Goal: Obtain resource: Download file/media

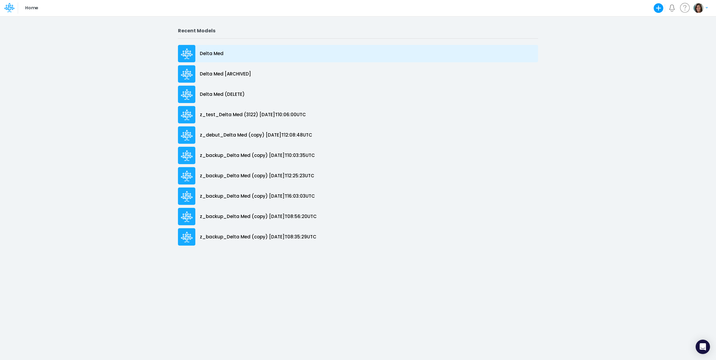
click at [237, 57] on div "Delta Med" at bounding box center [358, 53] width 360 height 17
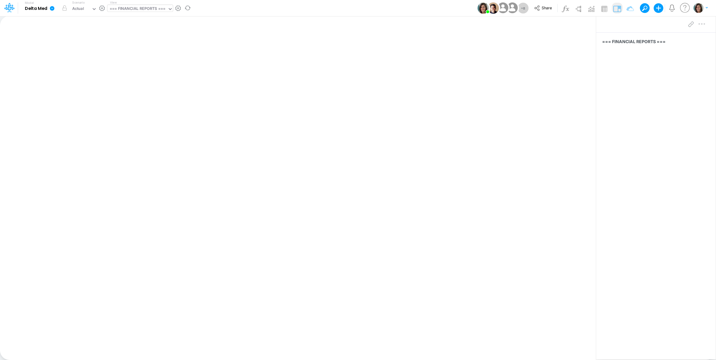
click at [152, 10] on div "=== FINANCIAL REPORTS ===" at bounding box center [138, 9] width 56 height 7
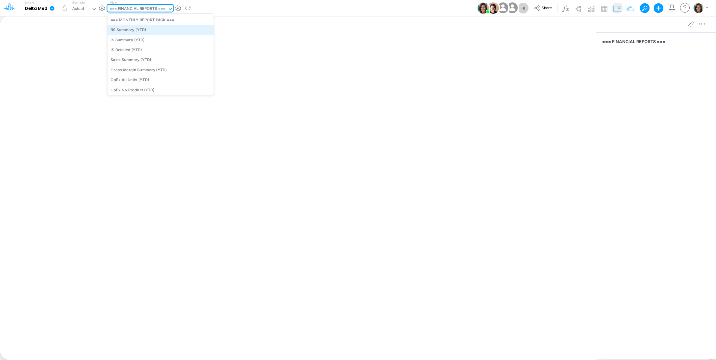
click at [148, 28] on div "BS Summary (YTD)" at bounding box center [160, 30] width 106 height 10
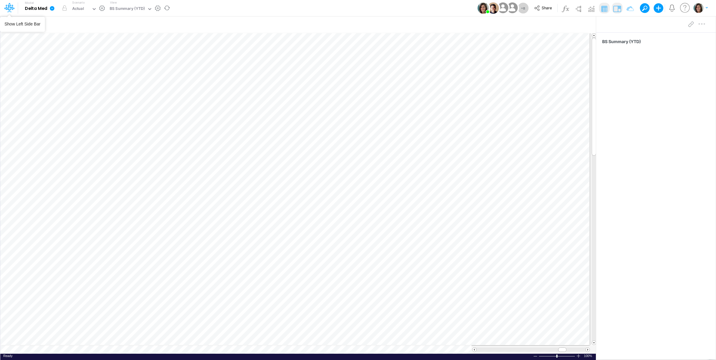
drag, startPoint x: 10, startPoint y: 7, endPoint x: 13, endPoint y: 9, distance: 3.5
click at [10, 7] on icon at bounding box center [9, 7] width 10 height 10
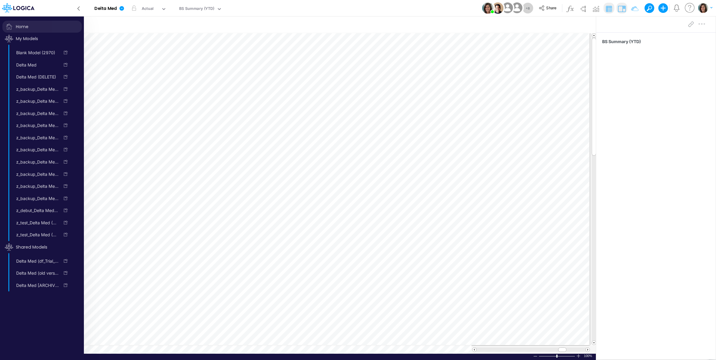
click at [24, 26] on span "Home" at bounding box center [41, 27] width 79 height 12
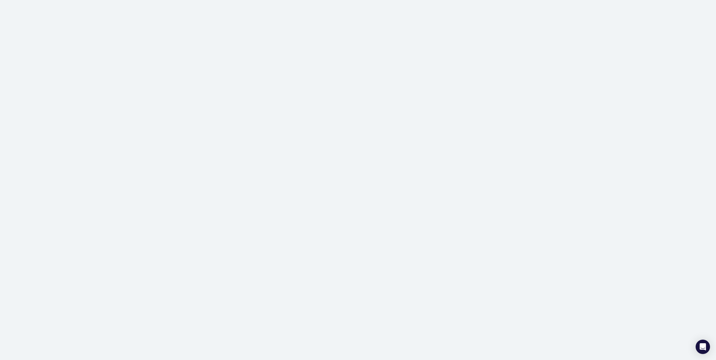
click at [120, 7] on div at bounding box center [358, 180] width 716 height 360
drag, startPoint x: 0, startPoint y: 30, endPoint x: 9, endPoint y: 25, distance: 10.5
click at [1, 29] on div at bounding box center [358, 180] width 716 height 360
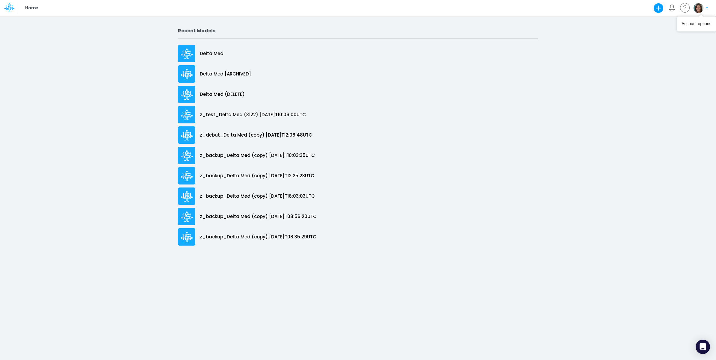
click at [698, 11] on img "button" at bounding box center [699, 8] width 10 height 10
click at [670, 20] on button "My profile settings" at bounding box center [676, 21] width 64 height 9
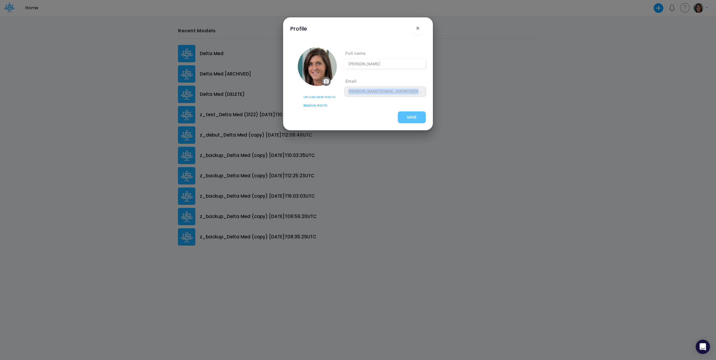
drag, startPoint x: 348, startPoint y: 91, endPoint x: 418, endPoint y: 93, distance: 69.9
click at [418, 93] on span "carissa.castro+dm@logica.cloud" at bounding box center [385, 92] width 81 height 10
click at [414, 29] on button "×" at bounding box center [418, 28] width 14 height 14
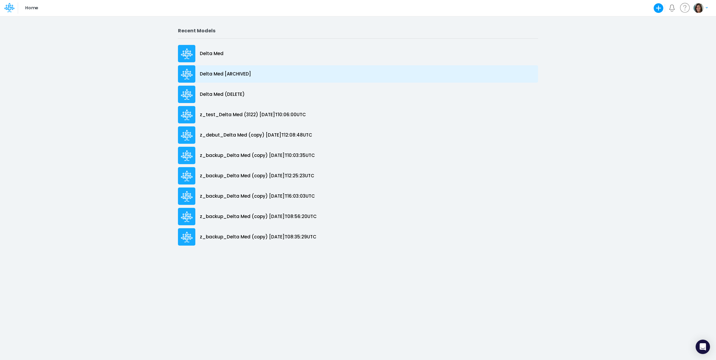
click at [263, 70] on div "Delta Med [ARCHIVED]" at bounding box center [358, 73] width 360 height 17
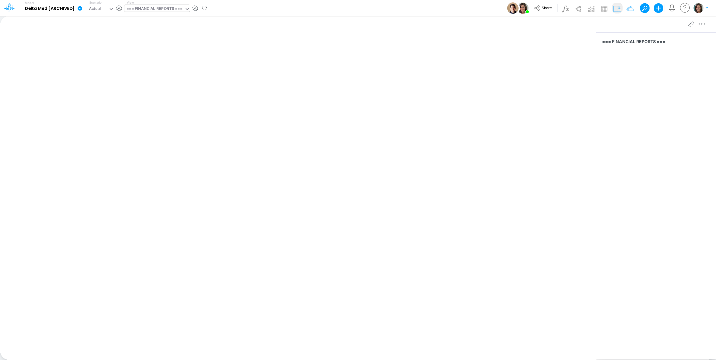
click at [177, 8] on div "=== FINANCIAL REPORTS ===" at bounding box center [154, 9] width 56 height 7
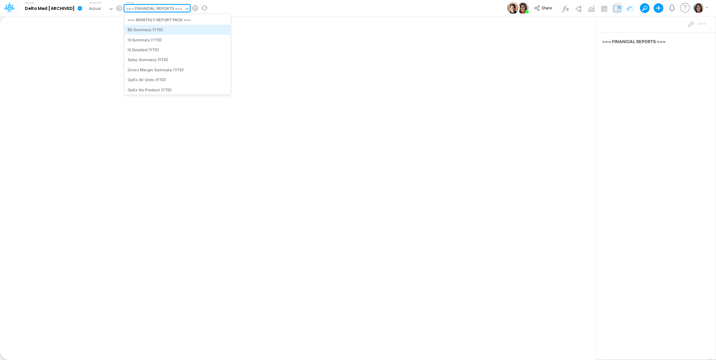
click at [170, 33] on div "BS Summary (YTD)" at bounding box center [177, 30] width 106 height 10
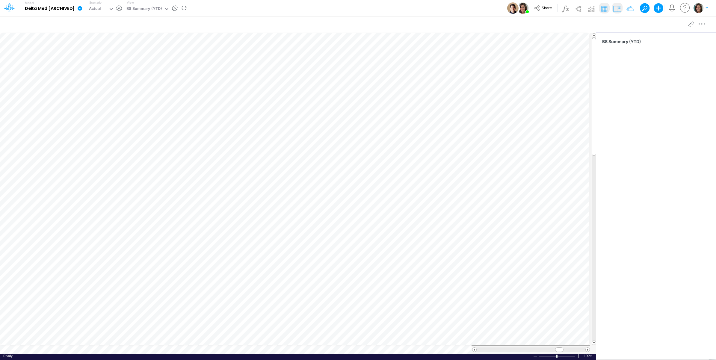
click at [236, 10] on div "Model Delta Med [ARCHIVED] Edit model settings Duplicate Import QuickBooks Quic…" at bounding box center [358, 8] width 645 height 16
click at [80, 9] on icon at bounding box center [80, 8] width 4 height 4
click at [95, 50] on button "Export" at bounding box center [110, 53] width 64 height 10
click at [166, 55] on button "Views" at bounding box center [174, 55] width 64 height 9
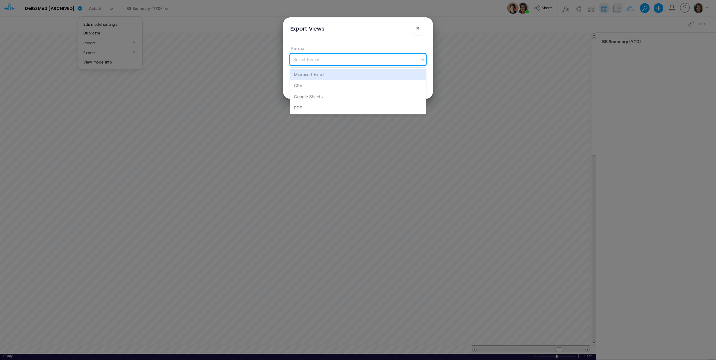
click at [308, 59] on div "Select format" at bounding box center [306, 59] width 26 height 6
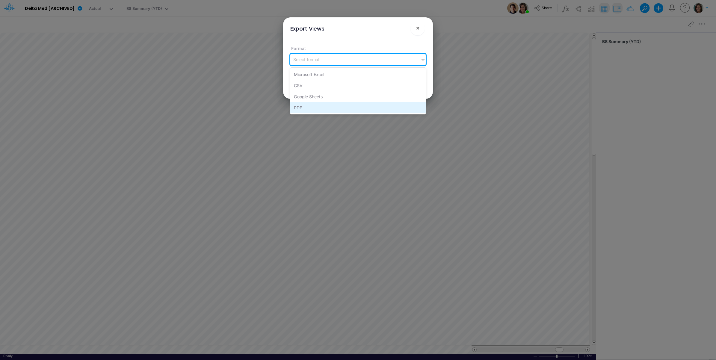
click at [317, 107] on div "PDF" at bounding box center [357, 107] width 135 height 11
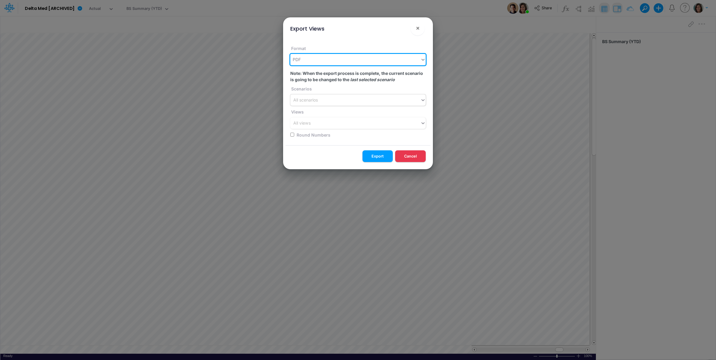
click at [315, 99] on div "All scenarios" at bounding box center [305, 100] width 25 height 6
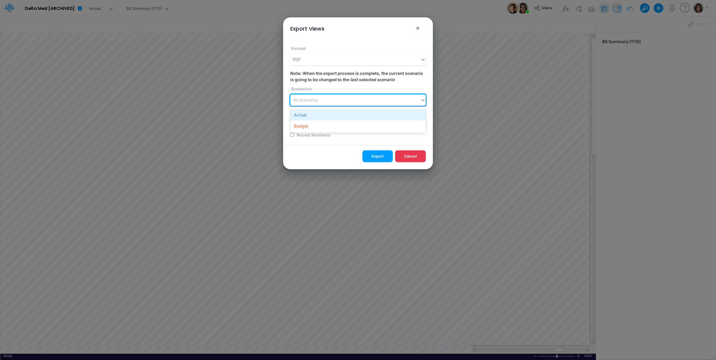
click at [316, 113] on div "Actual" at bounding box center [357, 114] width 135 height 11
click at [318, 124] on div "All views" at bounding box center [355, 123] width 130 height 10
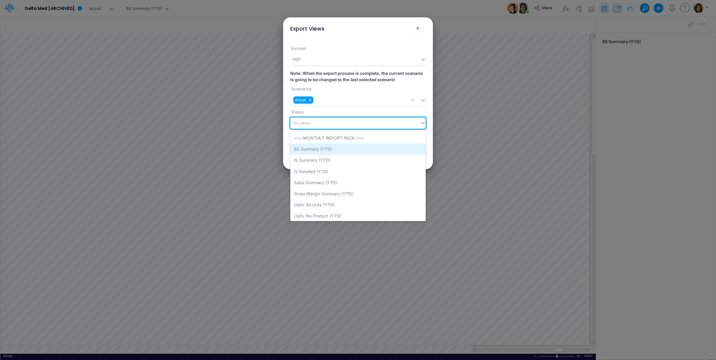
click at [321, 148] on div "BS Summary (YTD)" at bounding box center [357, 149] width 135 height 11
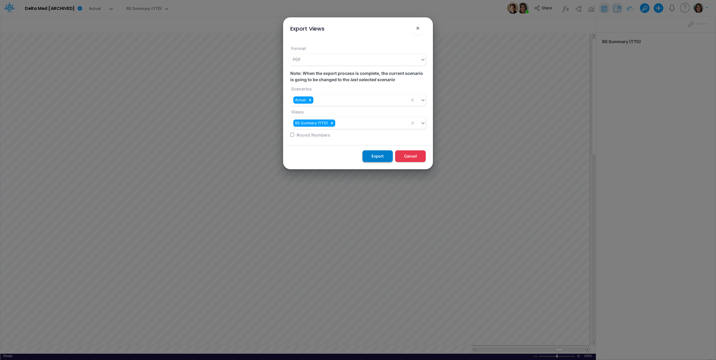
click at [373, 155] on button "Export" at bounding box center [378, 156] width 30 height 12
click at [419, 24] on span "×" at bounding box center [418, 27] width 4 height 7
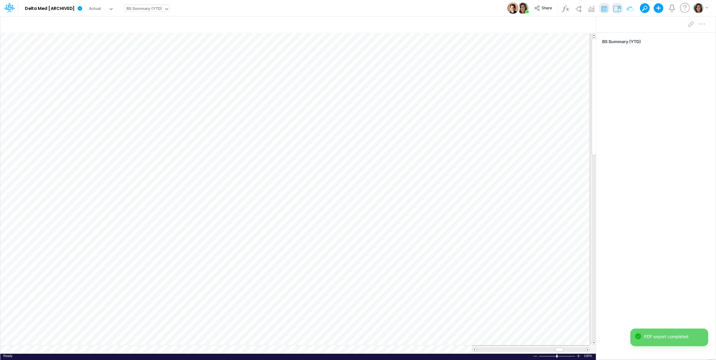
click at [140, 7] on div "BS Summary (YTD)" at bounding box center [143, 9] width 35 height 7
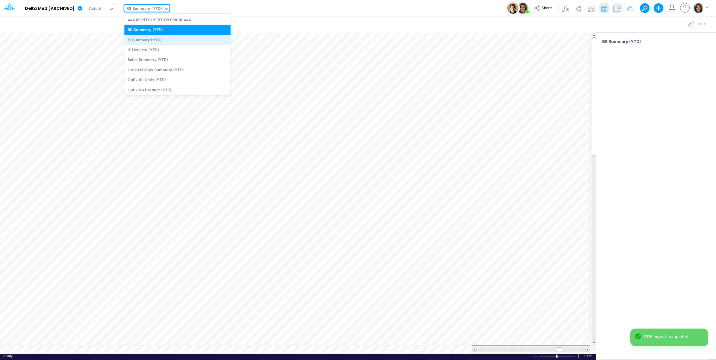
click at [153, 41] on div "IS Summary (YTD)" at bounding box center [177, 40] width 106 height 10
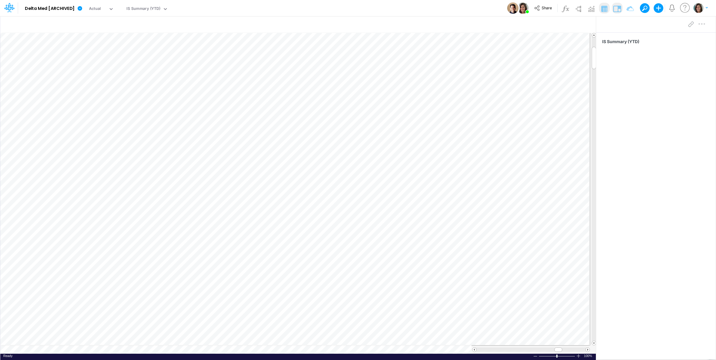
click at [350, 9] on div "Model Delta Med [ARCHIVED] Edit model settings Duplicate Import QuickBooks Quic…" at bounding box center [358, 8] width 645 height 16
click at [79, 7] on icon at bounding box center [80, 8] width 4 height 4
click at [97, 52] on button "Export" at bounding box center [110, 53] width 64 height 10
click at [167, 56] on button "Views" at bounding box center [174, 55] width 64 height 9
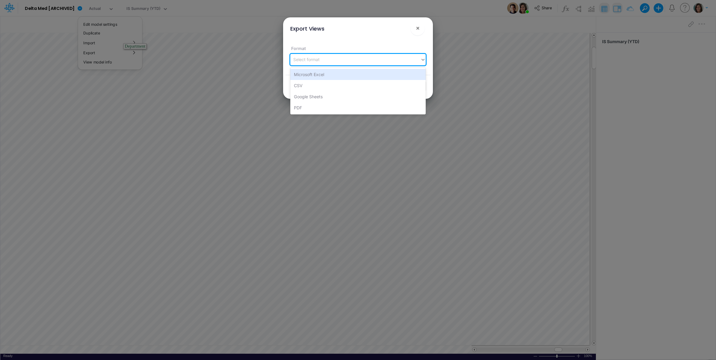
click at [317, 63] on div "Select format" at bounding box center [355, 60] width 130 height 10
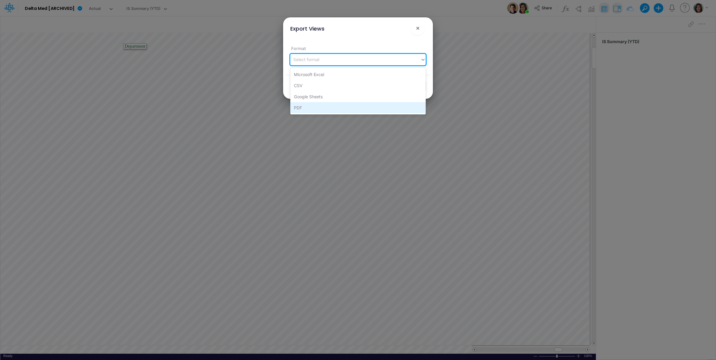
click at [312, 106] on div "PDF" at bounding box center [357, 107] width 135 height 11
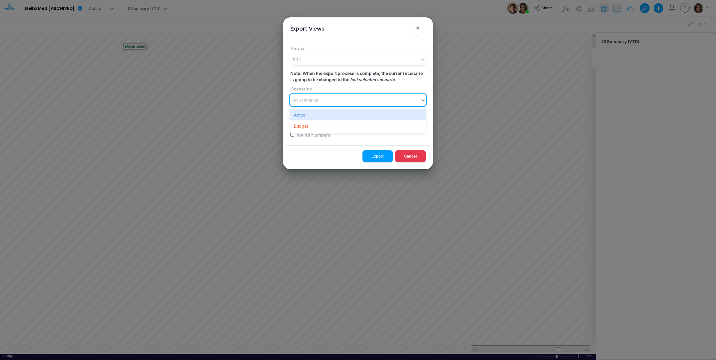
click at [315, 101] on div "All scenarios" at bounding box center [305, 100] width 25 height 6
click at [314, 114] on div "Actual" at bounding box center [357, 114] width 135 height 11
click at [317, 123] on div "All views" at bounding box center [355, 123] width 130 height 10
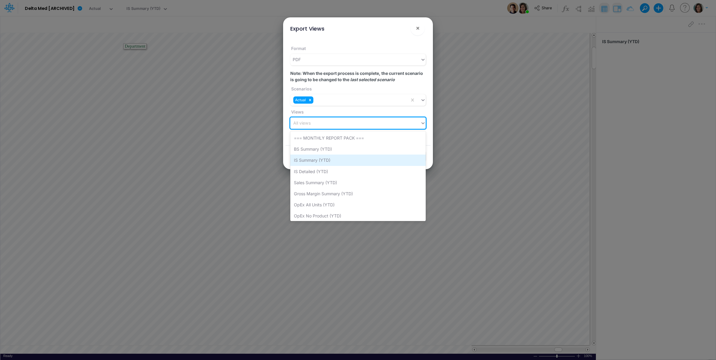
click at [314, 158] on div "IS Summary (YTD)" at bounding box center [357, 160] width 135 height 11
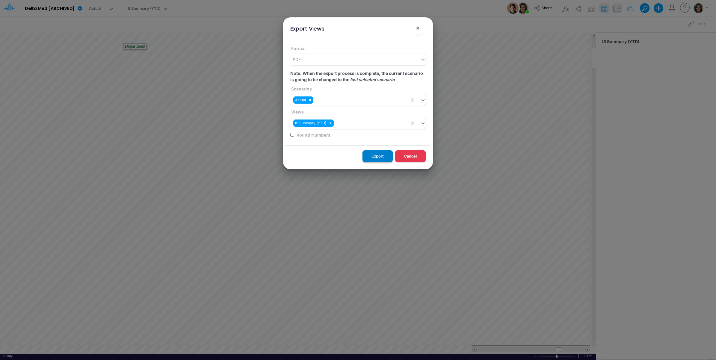
click at [376, 155] on button "Export" at bounding box center [378, 156] width 30 height 12
click at [416, 28] on span "×" at bounding box center [418, 27] width 4 height 7
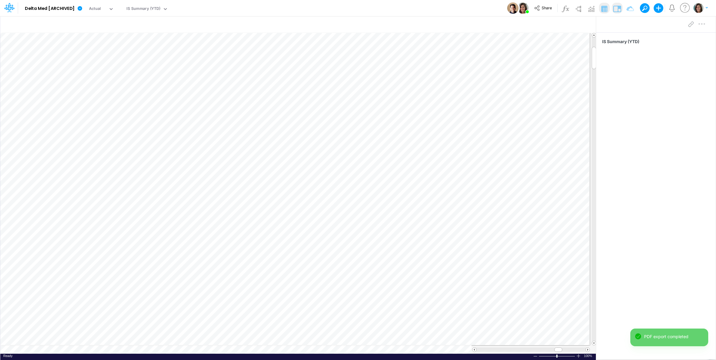
click at [75, 352] on div "Insert new Conditional formatting Paste Cut Copy AutoFill Ready 100% Sum: null …" at bounding box center [298, 188] width 596 height 344
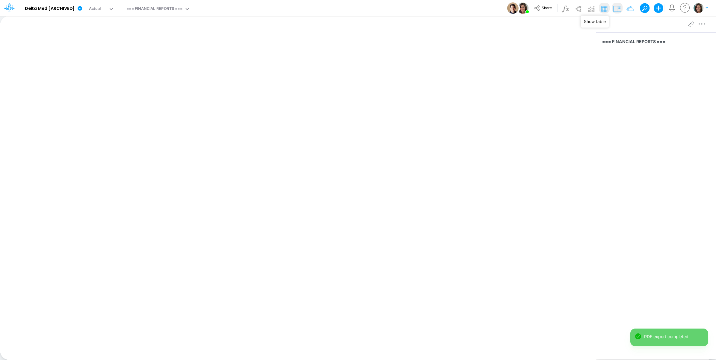
click at [605, 9] on img at bounding box center [605, 9] width 10 height 10
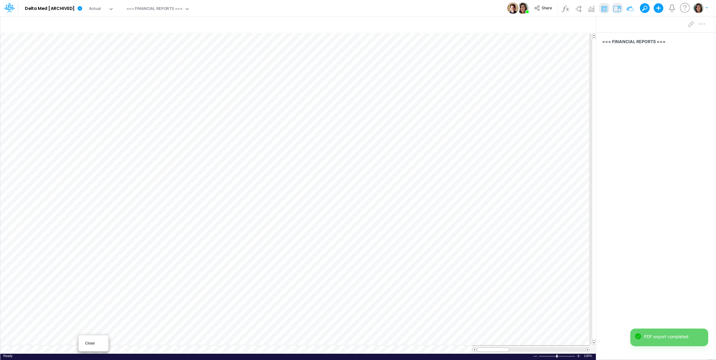
click at [92, 343] on span "Close" at bounding box center [93, 343] width 16 height 5
click at [73, 342] on span "Close" at bounding box center [77, 342] width 16 height 5
click at [80, 10] on icon at bounding box center [80, 8] width 4 height 4
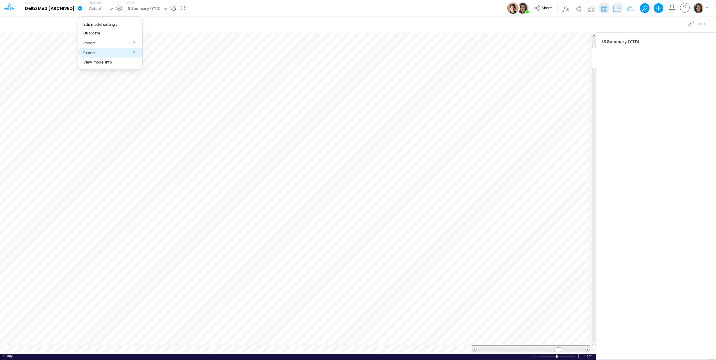
click at [107, 53] on button "Export" at bounding box center [110, 53] width 64 height 10
click at [160, 55] on button "Views" at bounding box center [174, 55] width 64 height 9
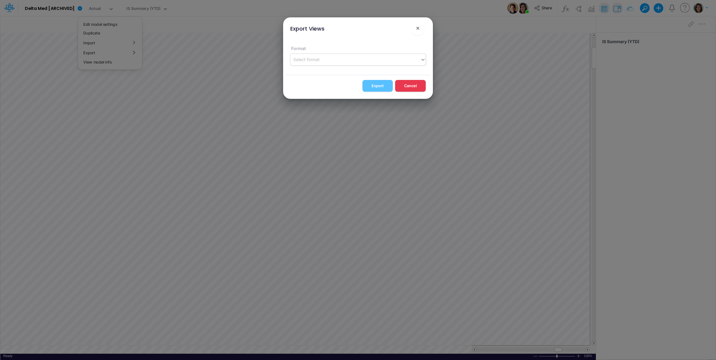
click at [345, 54] on div "Select format" at bounding box center [357, 59] width 135 height 11
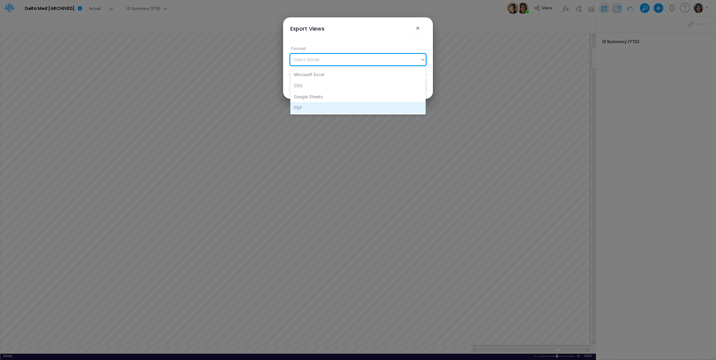
click at [314, 105] on div "PDF" at bounding box center [357, 107] width 135 height 11
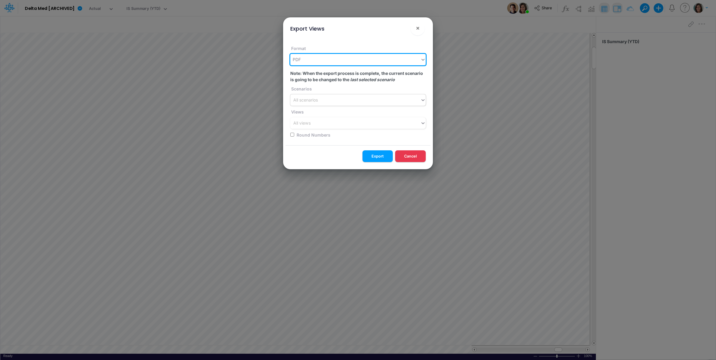
drag, startPoint x: 318, startPoint y: 96, endPoint x: 318, endPoint y: 99, distance: 3.3
click at [318, 97] on div "All scenarios" at bounding box center [355, 100] width 130 height 10
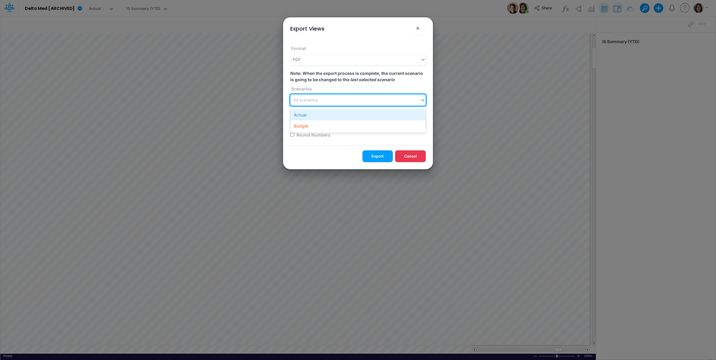
click at [315, 116] on div "Actual" at bounding box center [357, 114] width 135 height 11
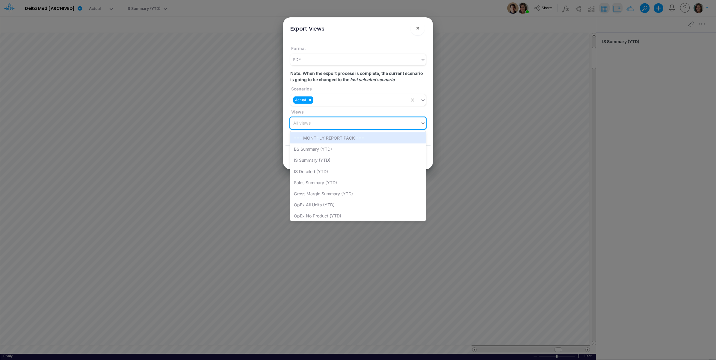
click at [317, 126] on div "All views" at bounding box center [355, 123] width 130 height 10
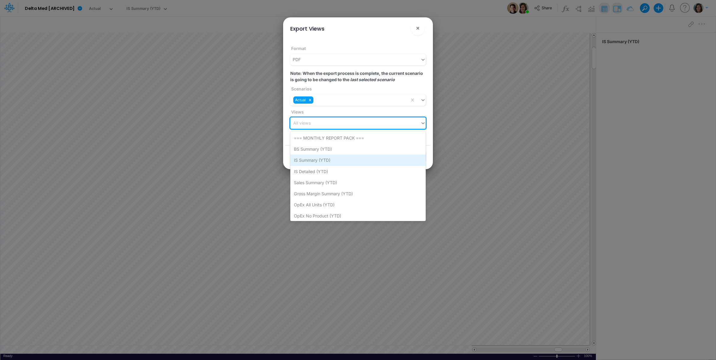
click at [349, 163] on div "IS Summary (YTD)" at bounding box center [357, 160] width 135 height 11
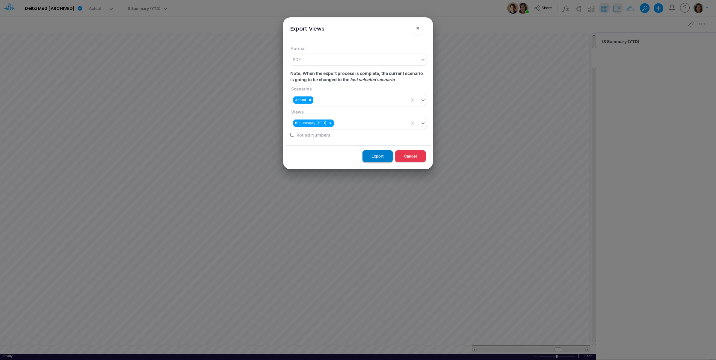
click at [381, 156] on button "Export" at bounding box center [378, 156] width 30 height 12
drag, startPoint x: 424, startPoint y: 33, endPoint x: 418, endPoint y: 31, distance: 5.9
click at [424, 33] on div "Export Views ×" at bounding box center [358, 27] width 145 height 20
click at [423, 30] on button "×" at bounding box center [418, 28] width 14 height 14
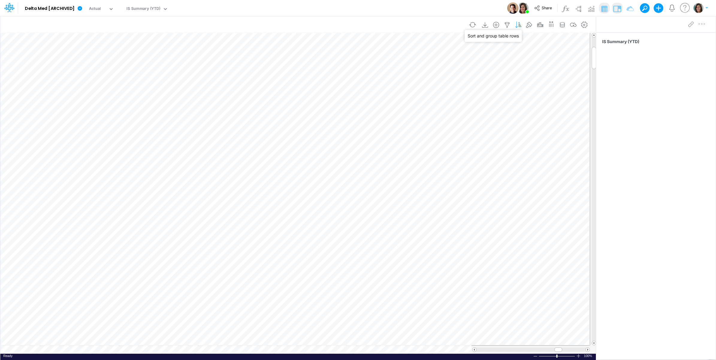
click at [517, 23] on icon "button" at bounding box center [518, 25] width 9 height 6
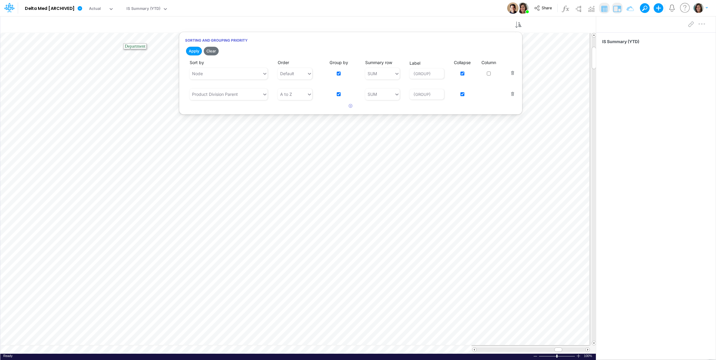
click at [304, 6] on div "Model Delta Med [ARCHIVED] Edit model settings Duplicate Import QuickBooks Quic…" at bounding box center [358, 8] width 645 height 16
click at [138, 10] on div "IS Summary (YTD)" at bounding box center [143, 9] width 34 height 7
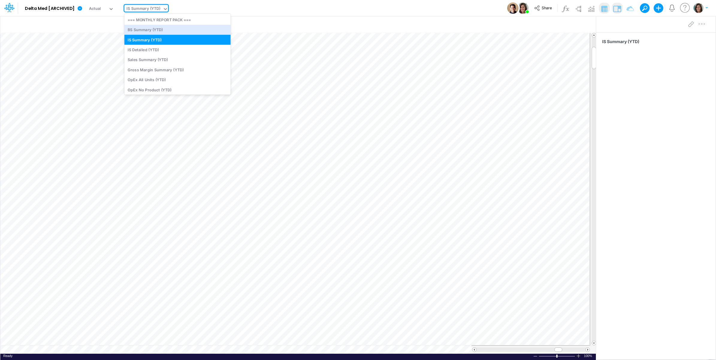
click at [253, 6] on div "Model Delta Med [ARCHIVED] Edit model settings Duplicate Import QuickBooks Quic…" at bounding box center [358, 8] width 645 height 16
click at [151, 10] on div "IS Summary (YTD)" at bounding box center [143, 9] width 34 height 7
click at [157, 29] on div "BS Summary (YTD)" at bounding box center [177, 30] width 106 height 10
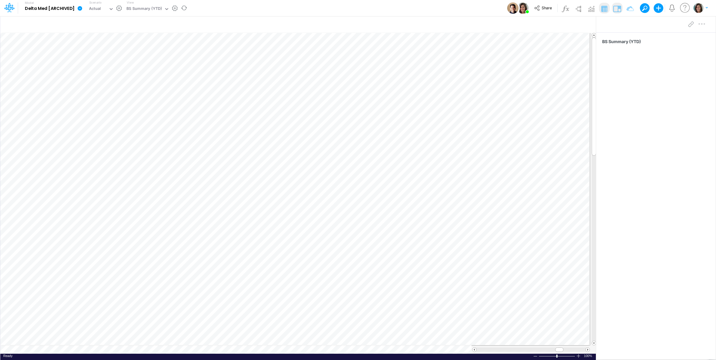
scroll to position [0, 0]
click at [659, 95] on span "😎 BS" at bounding box center [658, 95] width 41 height 8
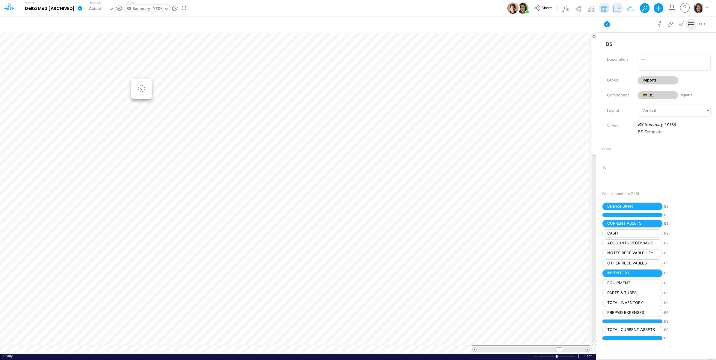
click at [132, 9] on div "BS Summary (YTD)" at bounding box center [143, 9] width 35 height 7
click at [606, 20] on button at bounding box center [607, 24] width 14 height 11
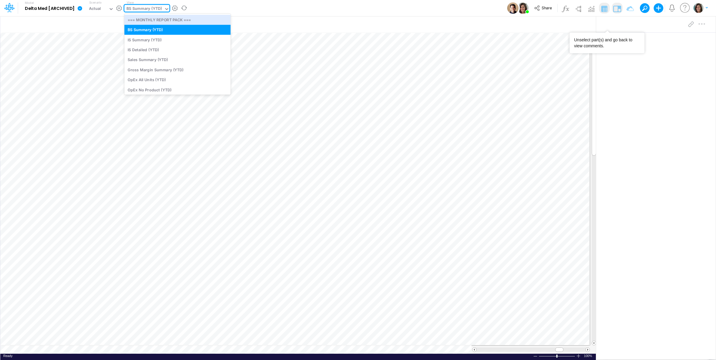
click at [152, 10] on div "BS Summary (YTD)" at bounding box center [143, 9] width 35 height 7
click at [217, 7] on div "Model Delta Med [ARCHIVED] Edit model settings Duplicate Import QuickBooks Quic…" at bounding box center [358, 8] width 645 height 16
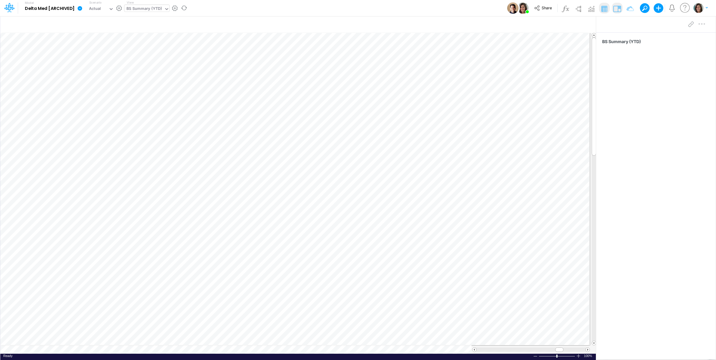
click at [150, 8] on div "BS Summary (YTD)" at bounding box center [143, 9] width 35 height 7
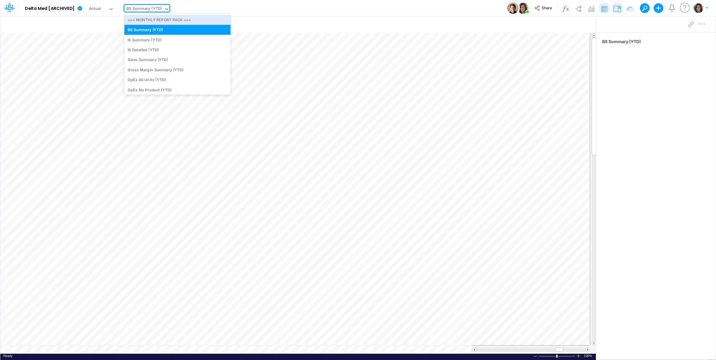
click at [250, 7] on div "Model Delta Med [ARCHIVED] Edit model settings Duplicate Import QuickBooks Quic…" at bounding box center [358, 8] width 645 height 16
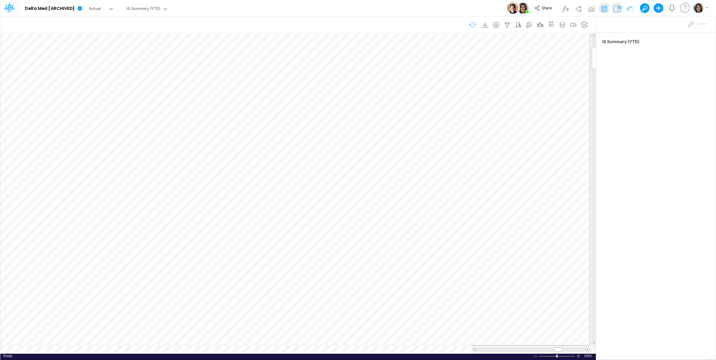
click at [473, 21] on button "button" at bounding box center [473, 24] width 14 height 10
click at [520, 25] on icon "button" at bounding box center [518, 25] width 9 height 6
click at [26, 25] on input "text" at bounding box center [235, 25] width 460 height 12
click at [507, 46] on div "Paste Cut Copy AutoFill TOTAL SALES Ready 100% Sum: null Max: null Min: null Nu…" at bounding box center [298, 193] width 596 height 321
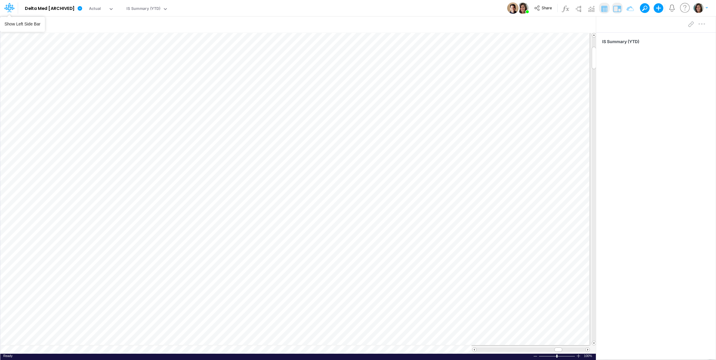
click at [9, 8] on icon at bounding box center [9, 7] width 10 height 10
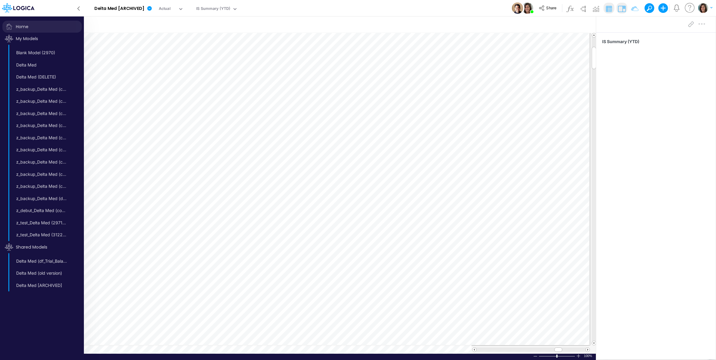
click at [19, 25] on span "Home" at bounding box center [41, 27] width 79 height 12
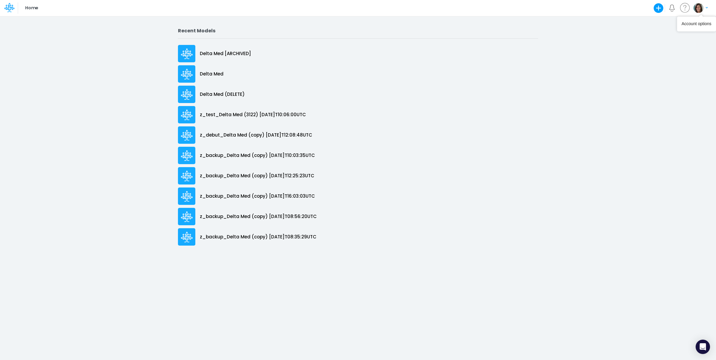
click at [698, 8] on img "button" at bounding box center [699, 8] width 10 height 10
click at [671, 50] on button "Log out" at bounding box center [676, 48] width 64 height 9
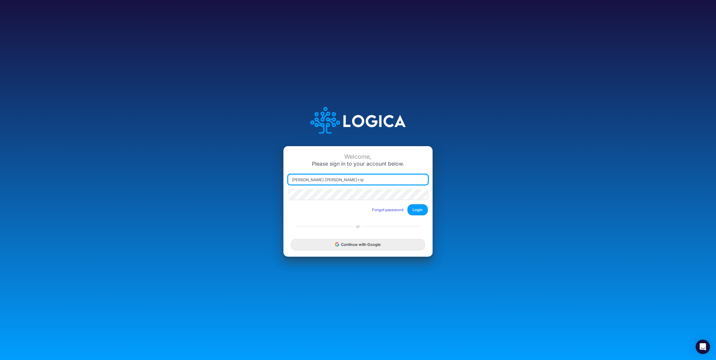
type input "[PERSON_NAME][EMAIL_ADDRESS][PERSON_NAME][DOMAIN_NAME]"
click at [418, 211] on button "Login" at bounding box center [418, 209] width 20 height 11
